Goal: Transaction & Acquisition: Purchase product/service

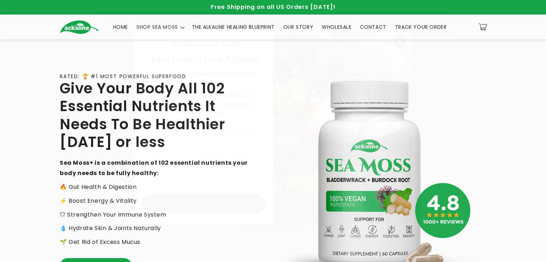
click at [407, 46] on img "POPUP Form" at bounding box center [342, 127] width 139 height 194
click at [403, 44] on circle "Close dialog" at bounding box center [400, 42] width 12 height 12
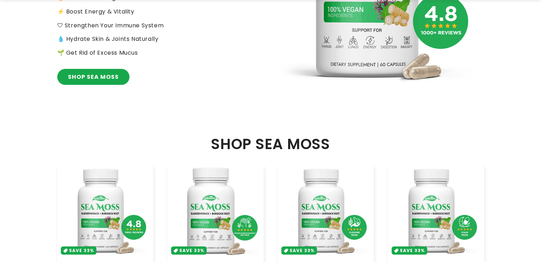
scroll to position [285, 0]
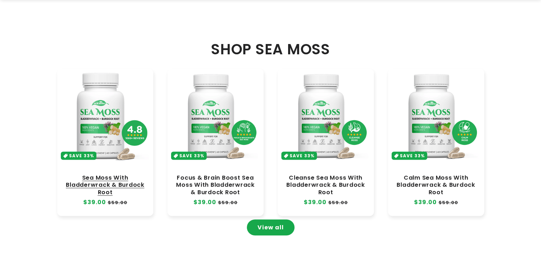
click at [89, 179] on link "Sea Moss With Bladderwrack & Burdock Root" at bounding box center [105, 185] width 82 height 21
